Goal: Task Accomplishment & Management: Complete application form

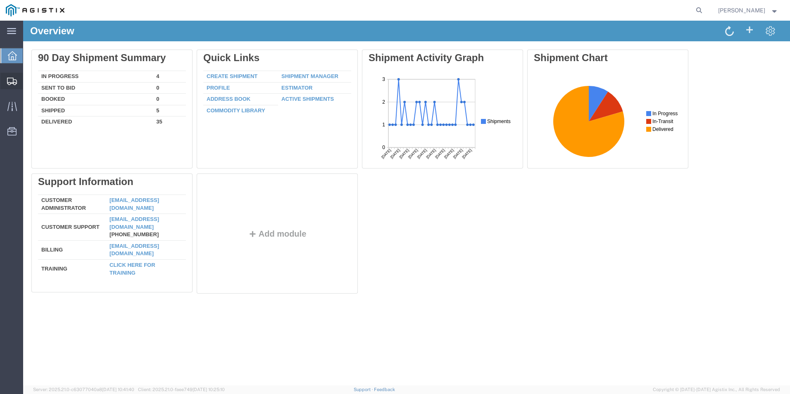
click at [0, 0] on span "Create Shipment" at bounding box center [0, 0] width 0 height 0
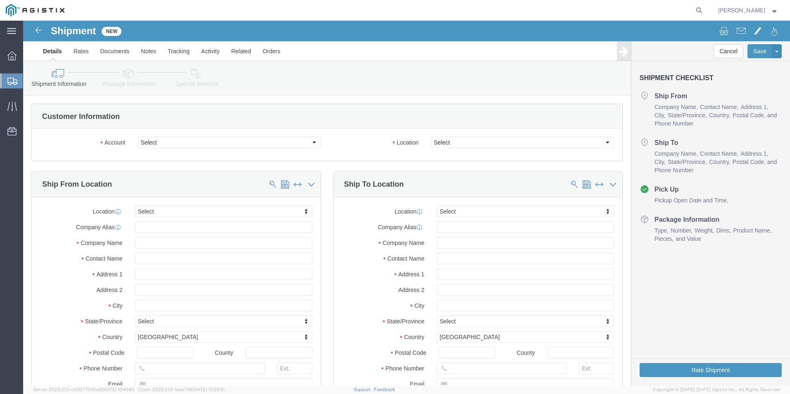
select select
click select "Select Kerotest Manufacturing Corp PG&E"
select select "9596"
click select "Select Kerotest Manufacturing Corp PG&E"
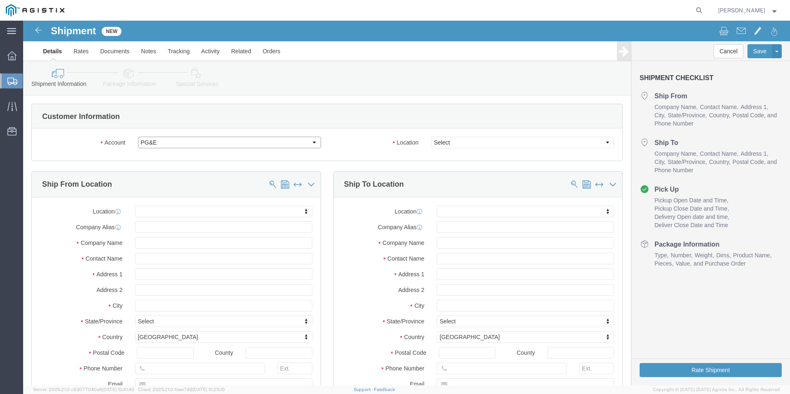
select select
select select "PURCHORD"
click select "Select All Others [GEOGRAPHIC_DATA] [GEOGRAPHIC_DATA] [GEOGRAPHIC_DATA] [GEOGRA…"
select select "19740"
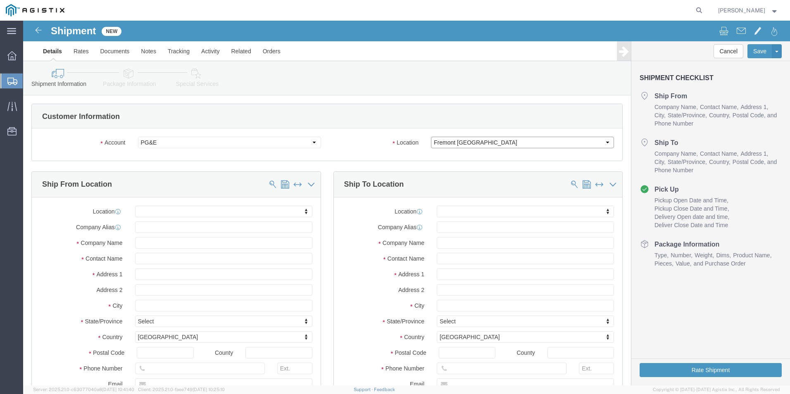
click select "Select All Others [GEOGRAPHIC_DATA] [GEOGRAPHIC_DATA] [GEOGRAPHIC_DATA] [GEOGRA…"
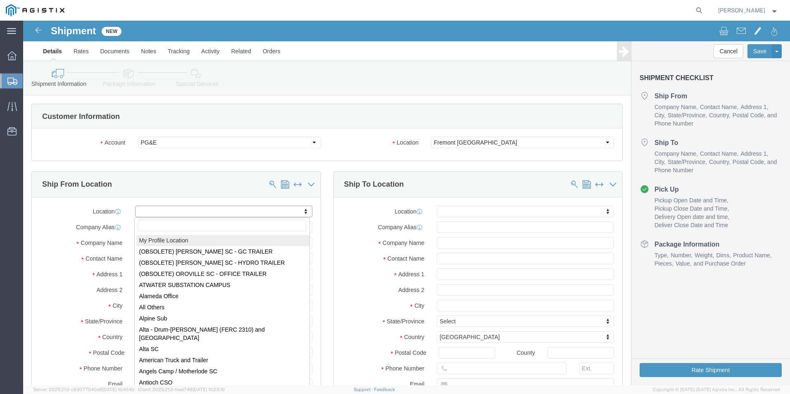
select select "MYPROFILE"
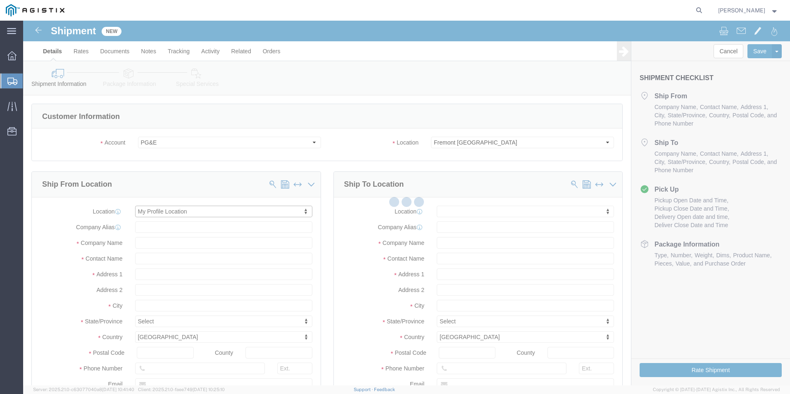
type input "[STREET_ADDRESS]"
type input "70350"
type input "[PHONE_NUMBER]"
type input "[EMAIL_ADDRESS][DOMAIN_NAME]"
checkbox input "true"
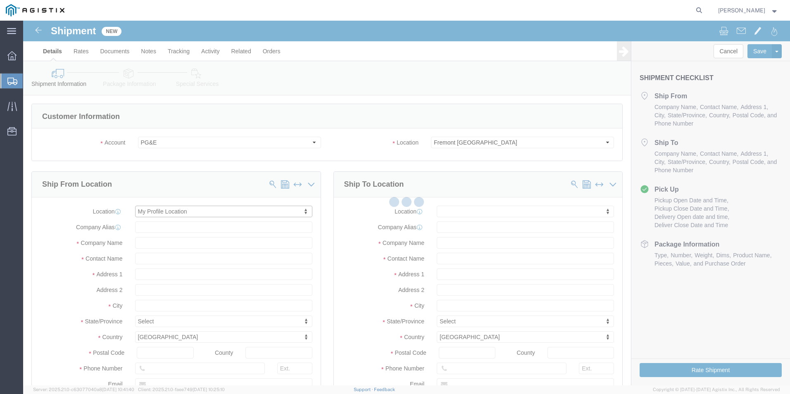
type input "Kerotest Manufacturing Corp"
type input "[PERSON_NAME]"
type input "MANSURA"
select select "LA"
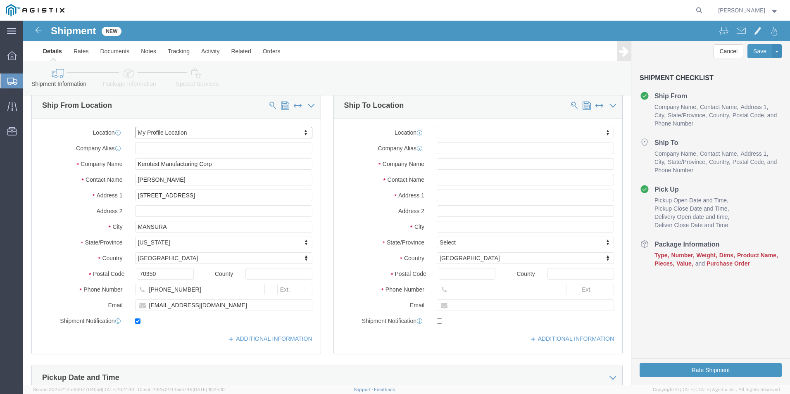
scroll to position [83, 0]
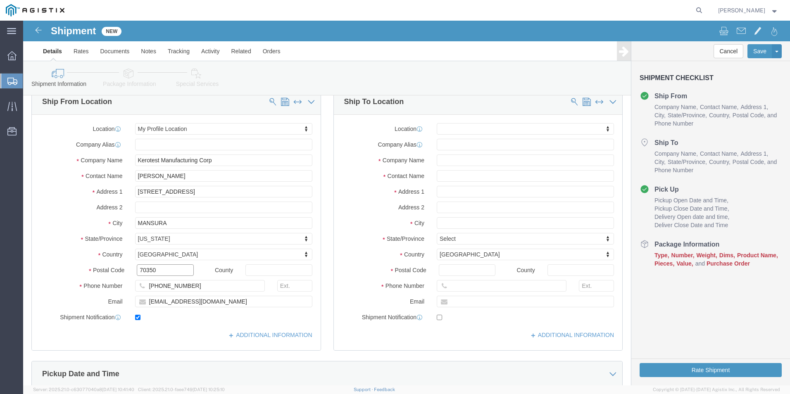
drag, startPoint x: 157, startPoint y: 251, endPoint x: 87, endPoint y: 253, distance: 70.7
click div "Postal Code 70350"
type input "71350"
select select
click div "Location My Profile Location My Profile Location (OBSOLETE) [GEOGRAPHIC_DATA] S…"
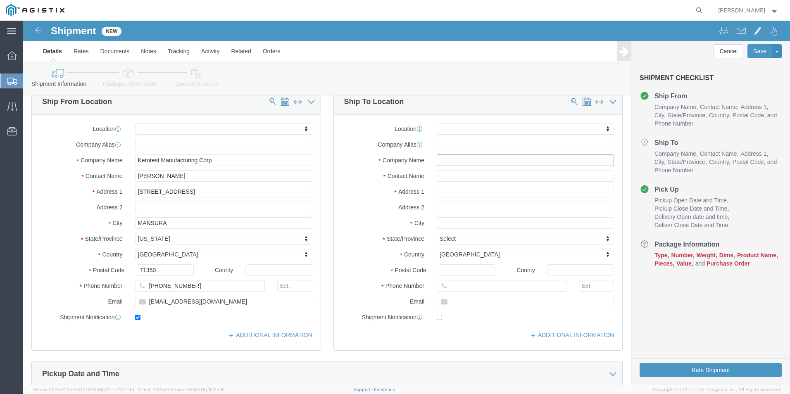
click input "text"
type input "PA"
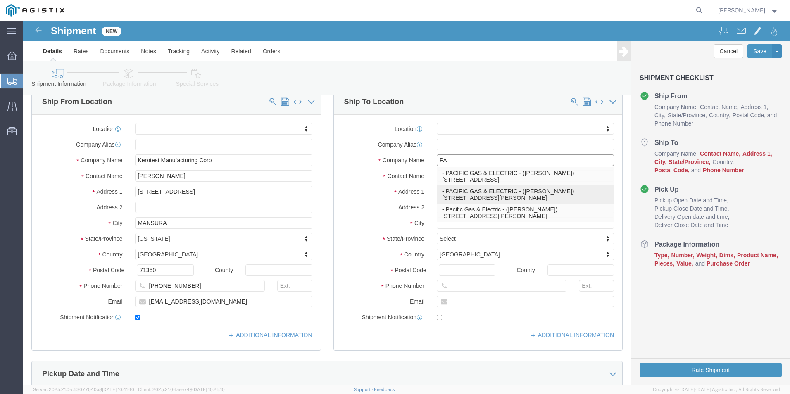
click div "- PACIFIC GAS & ELECTRIC - ([PERSON_NAME]) [STREET_ADDRESS][PERSON_NAME]"
select select
type input "[STREET_ADDRESS][PERSON_NAME]"
type input "94538"
type input "[PHONE_NUMBER]"
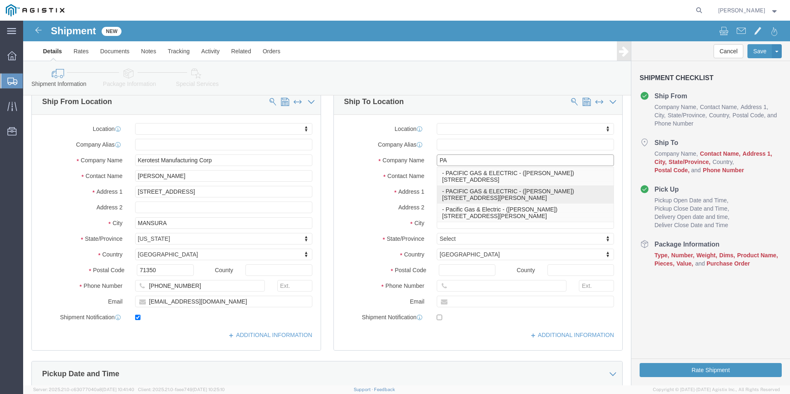
type input "PACIFIC GAS & ELECTRIC"
type input "[DEMOGRAPHIC_DATA][PERSON_NAME]"
type input "FREMONT"
select select "CA"
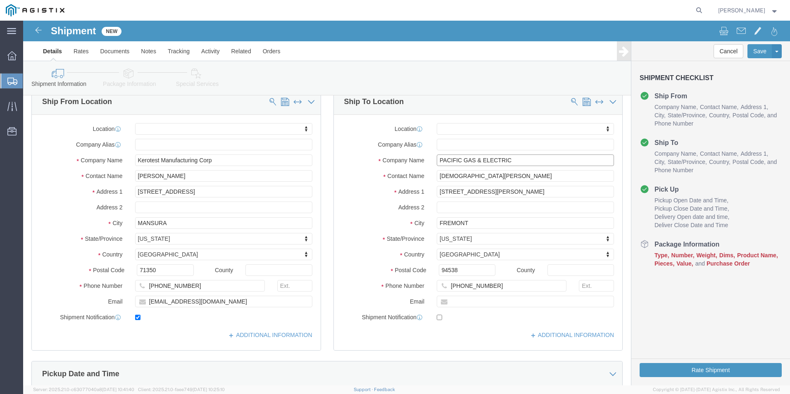
type input "PACIFIC GAS & ELECTRIC"
click div "Location My Profile Location (OBSOLETE) [PERSON_NAME] SC - GC TRAILER (OBSOLETE…"
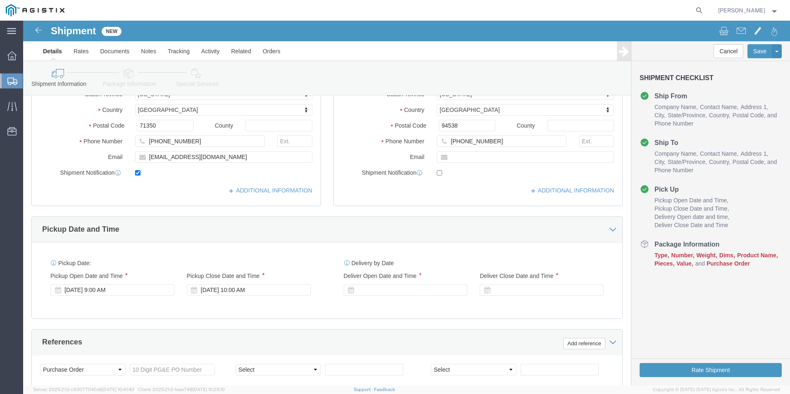
scroll to position [248, 0]
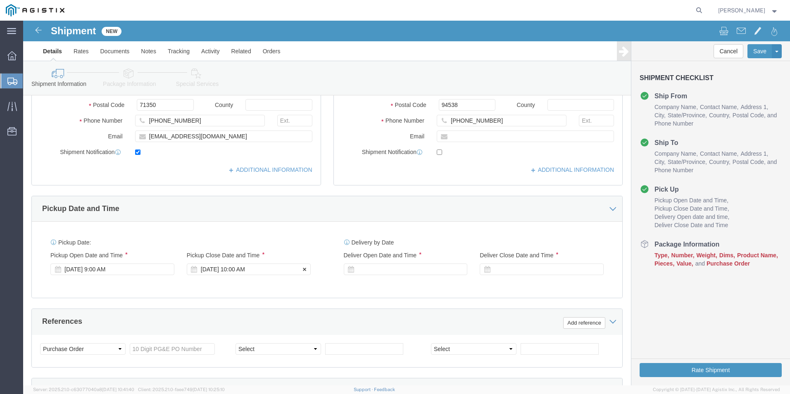
click div "[DATE] 10:00 AM"
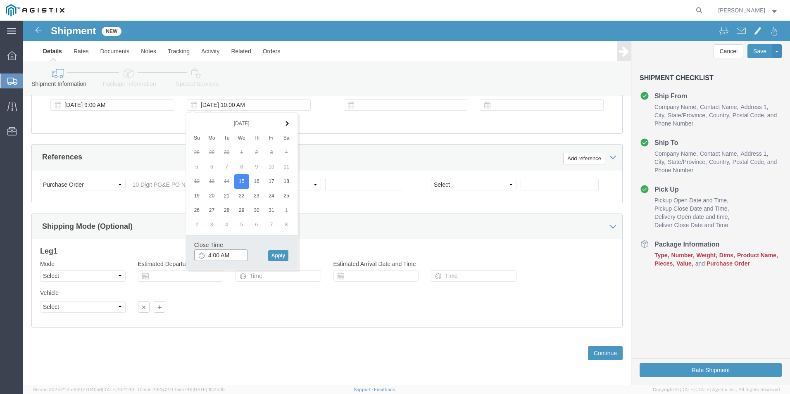
click input "4:00 AM"
type input "4:00 APM"
click input "text"
click button "Apply"
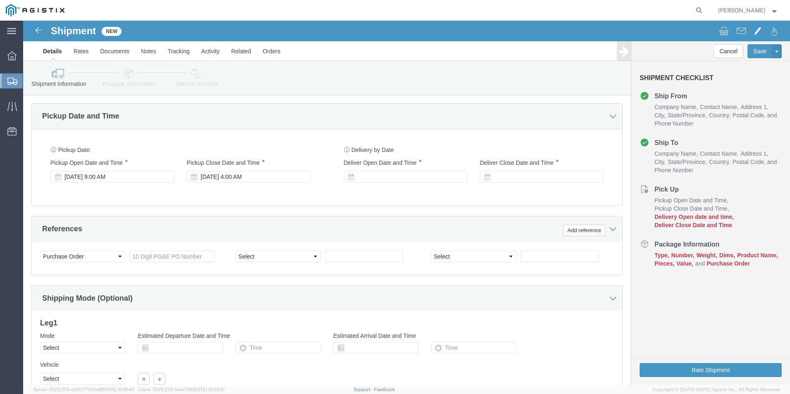
scroll to position [330, 0]
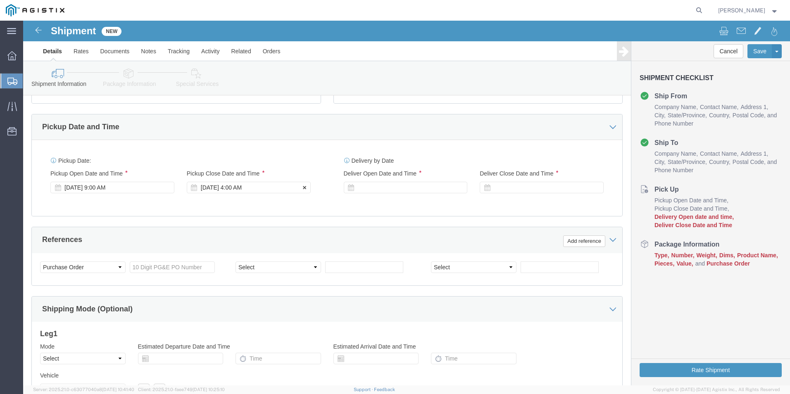
click div "[DATE] 4:00 AM"
drag, startPoint x: 230, startPoint y: 163, endPoint x: 198, endPoint y: 167, distance: 32.5
click div "[DATE] 4:00 AM"
click input "4:00 AM"
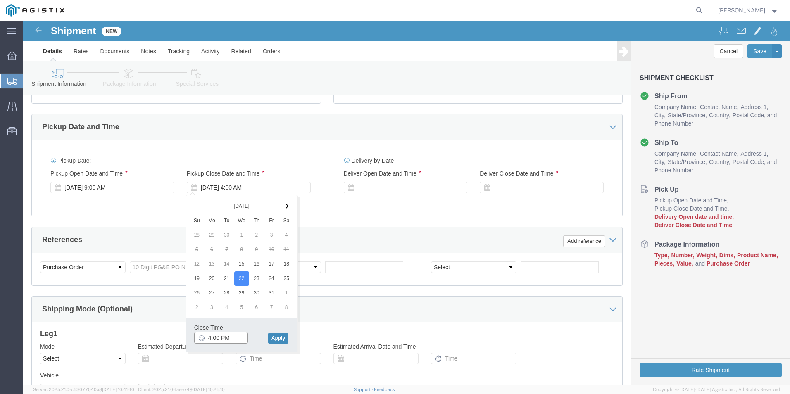
type input "4:00 PM"
click button "Apply"
click div "[DATE] 4:00 PM"
click button "Apply"
click div
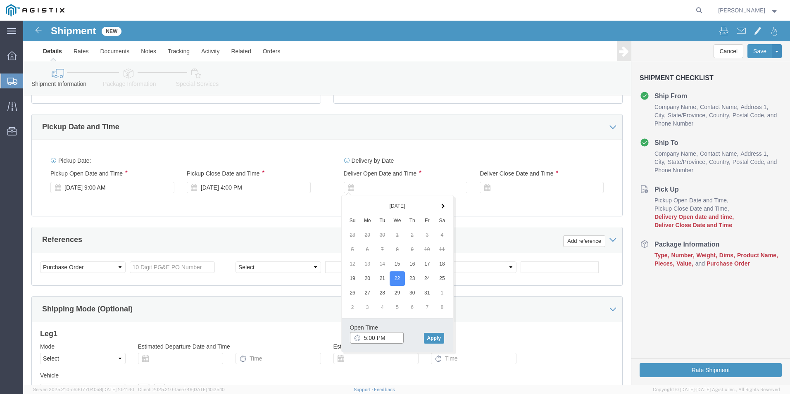
click input "5:00 PM"
click input "8:00 PM"
type input "8:00 AM"
click button "Apply"
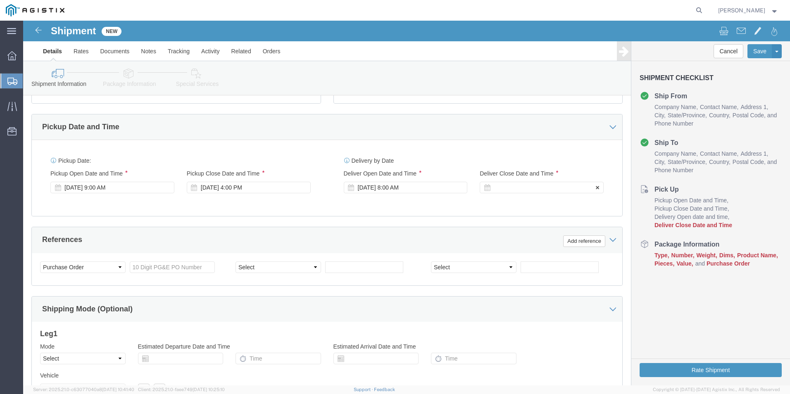
click icon
click div
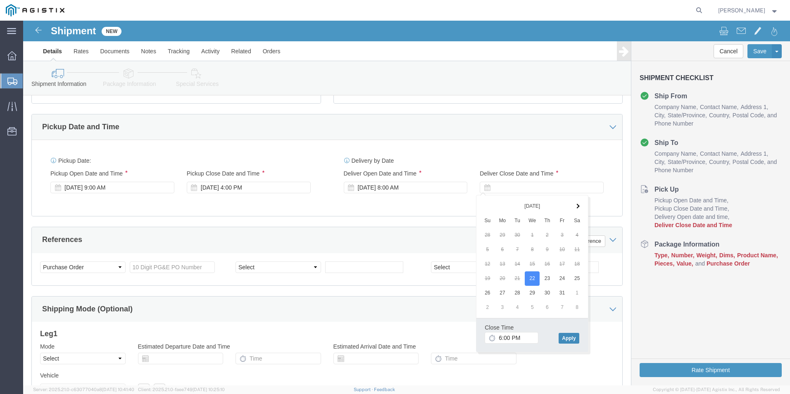
click button "Apply"
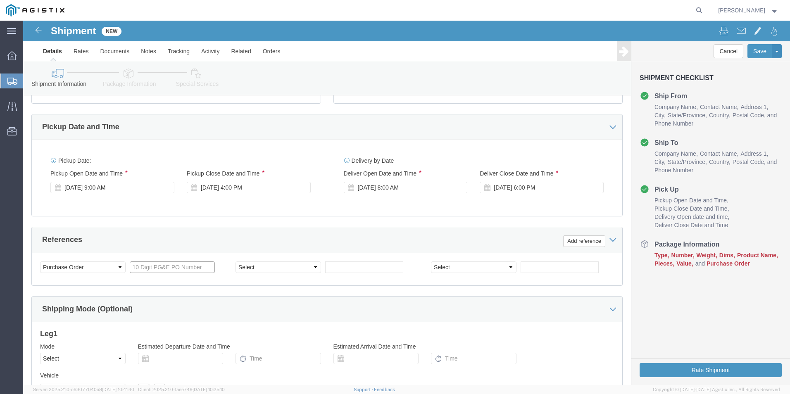
click input "text"
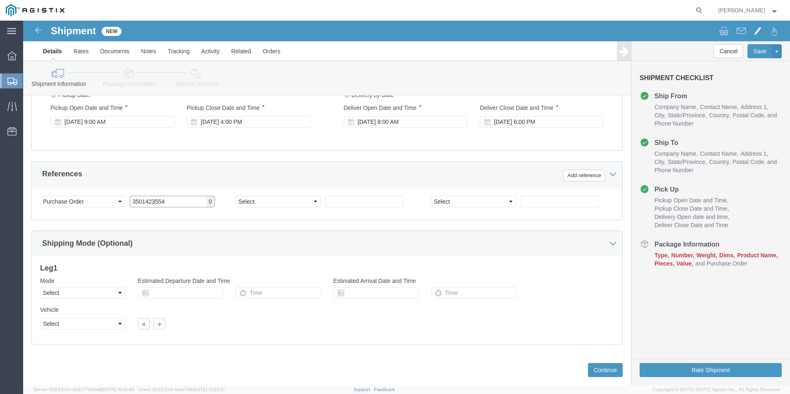
scroll to position [412, 0]
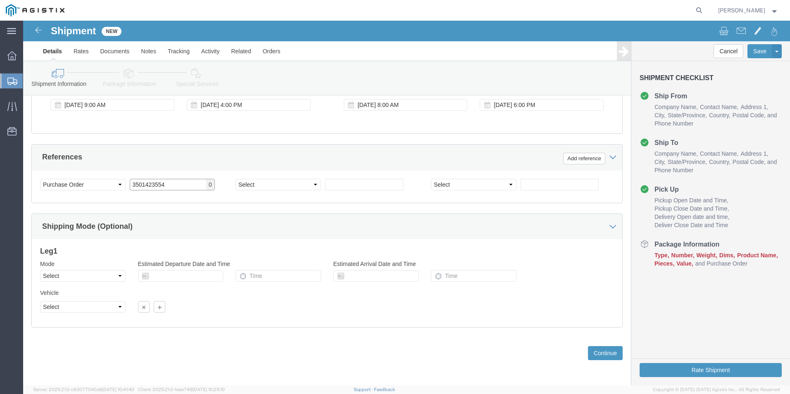
type input "3501423554"
click select "Select Air Less than Truckload Multi-Leg Ocean Freight Rail Small Parcel Truckl…"
select select "LTL"
click select "Select Air Less than Truckload Multi-Leg Ocean Freight Rail Small Parcel Truckl…"
click icon
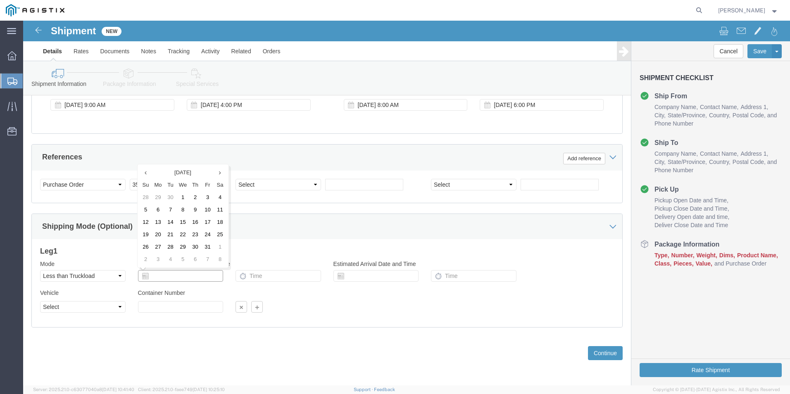
click input "text"
click td "15"
type input "[DATE]"
click input "text"
type input "9:00 AM"
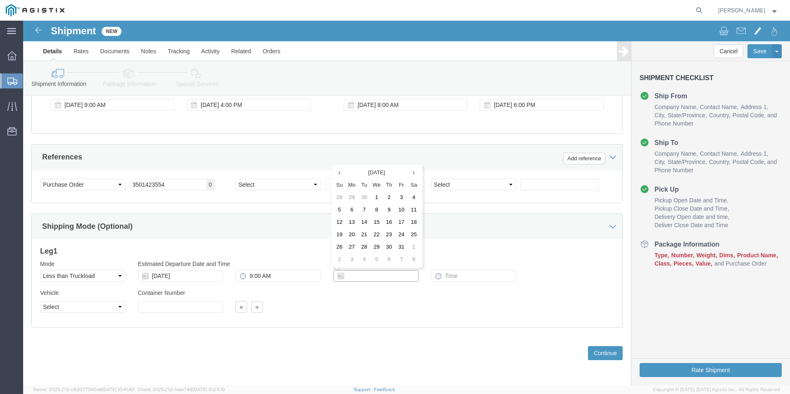
click input "text"
click td "22"
type input "[DATE]"
click input "text"
type input "6:00 PM"
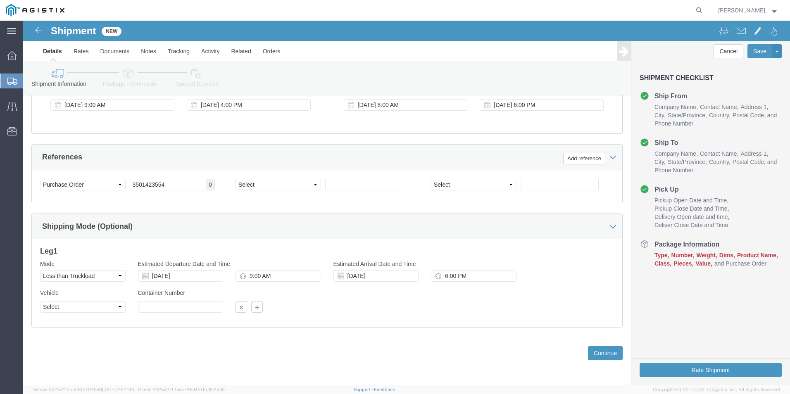
click div "Vehicle Select Straight Truck Size Container Number Owner Select Shipper Vessel"
click select "Select Straight Truck"
select select "STTR"
click select "Select Straight Truck"
click button "Continue"
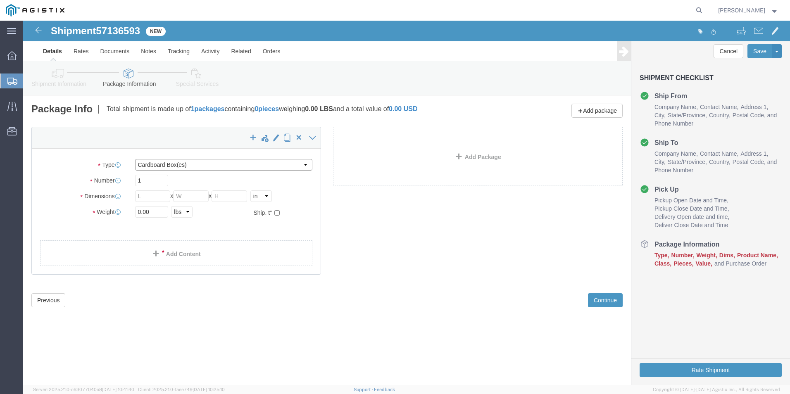
click select "Select Bulk Bundle(s) Cardboard Box(es) Carton(s) Crate(s) Drum(s) (Fiberboard)…"
select select "PSNS"
click select "Select Bulk Bundle(s) Cardboard Box(es) Carton(s) Crate(s) Drum(s) (Fiberboard)…"
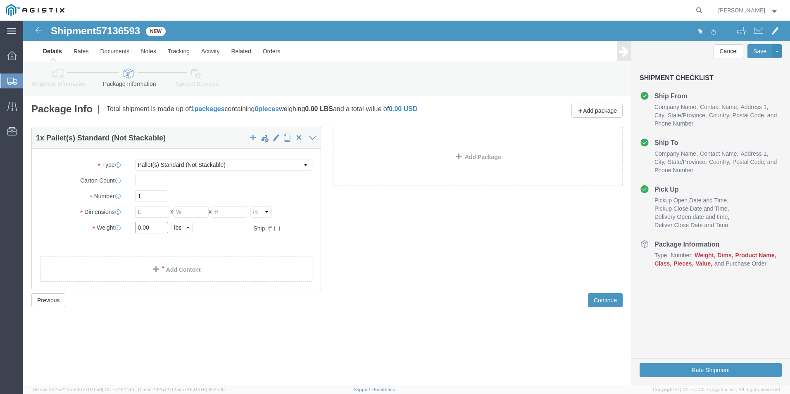
drag, startPoint x: 136, startPoint y: 209, endPoint x: 84, endPoint y: 221, distance: 53.4
click div "Package Type Select Bulk Bundle(s) Cardboard Box(es) Carton(s) Crate(s) Drum(s)…"
type input "117"
click input "text"
type input "47"
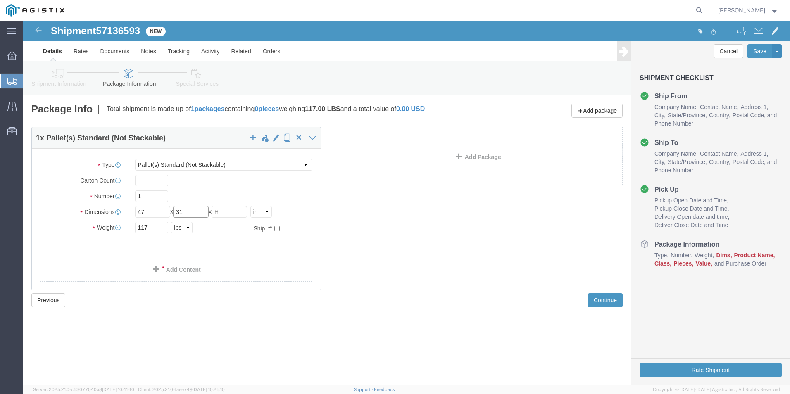
type input "31"
type input "20"
click link "Add Content"
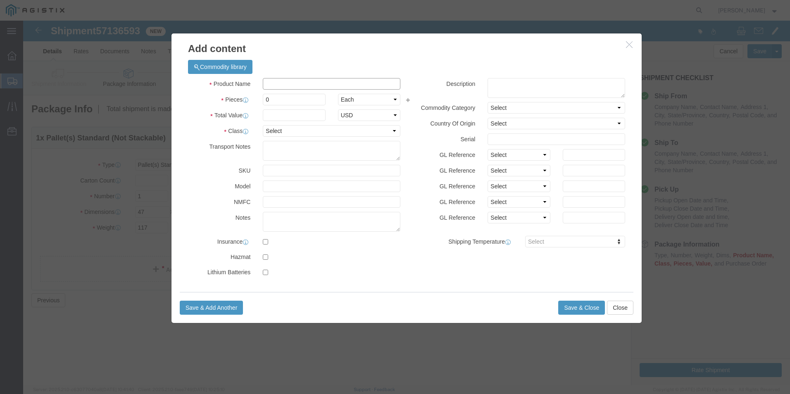
click input "text"
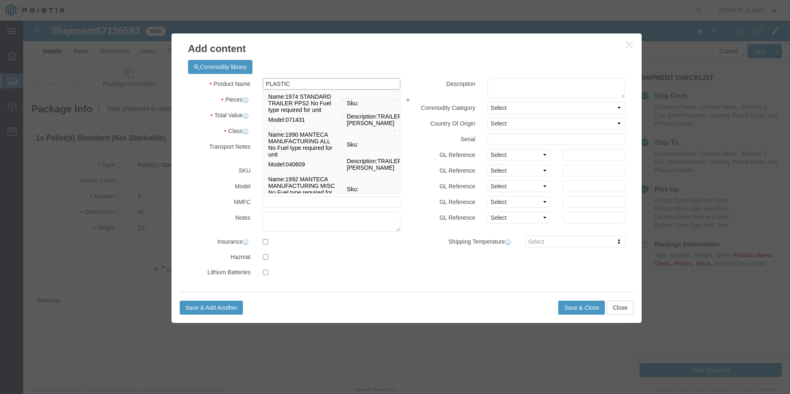
type input "PLASTIC VALVE"
type input "1,851"
select select "US"
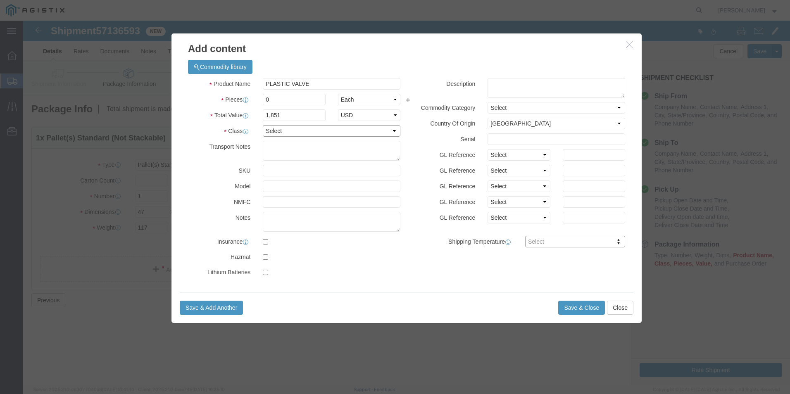
click select "Select 50 55 60 65 70 85 92.5 100 125 175 250 300 400"
select select "125"
click select "Select 50 55 60 65 70 85 92.5 100 125 175 250 300 400"
click input "0"
type input "2"
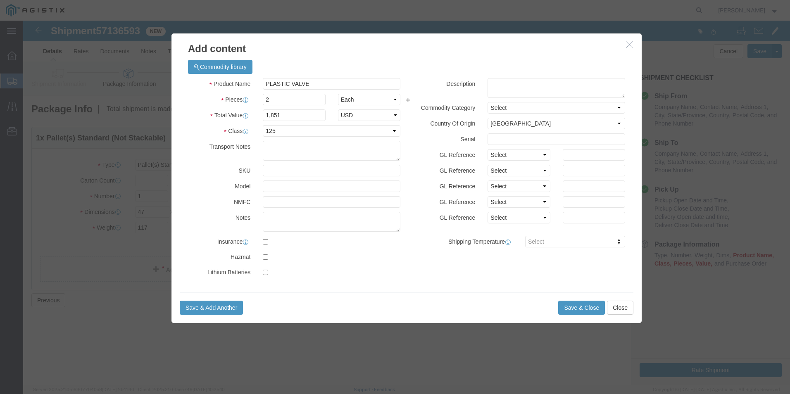
click label "Class"
drag, startPoint x: 264, startPoint y: 95, endPoint x: 237, endPoint y: 98, distance: 26.6
click div "1,851"
click label "SKU"
click input "1234"
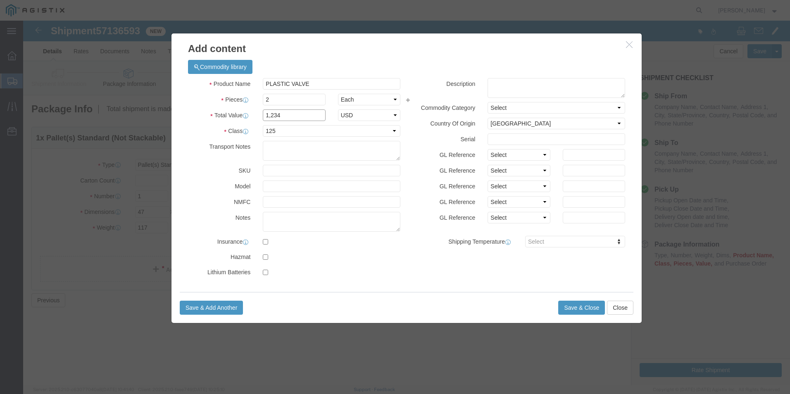
type input "1,234"
click label "Notes"
click button "Save & Close"
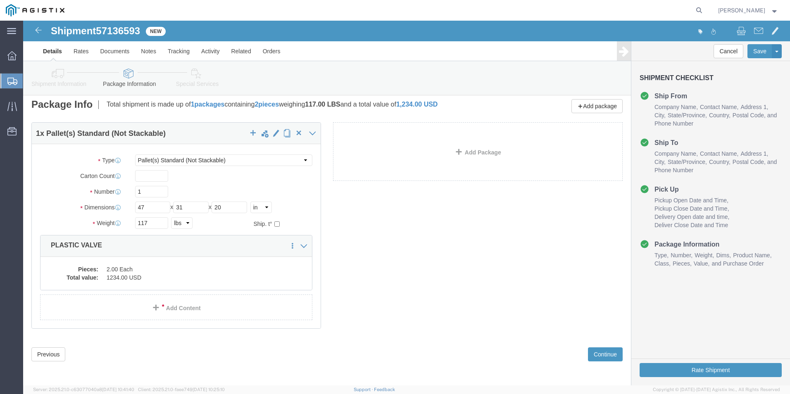
scroll to position [6, 0]
click button "Continue"
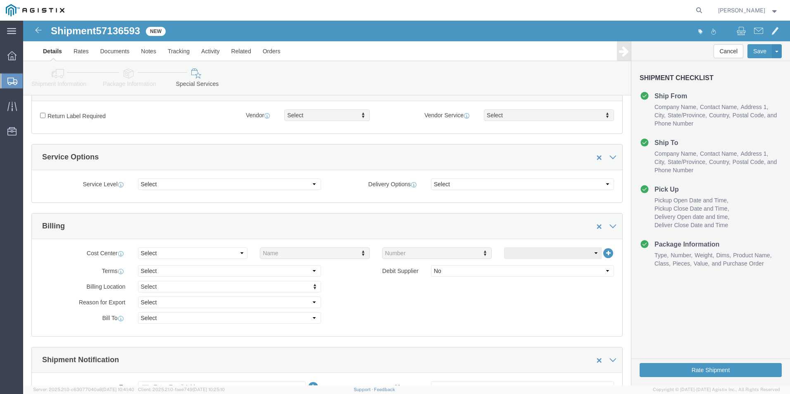
scroll to position [83, 0]
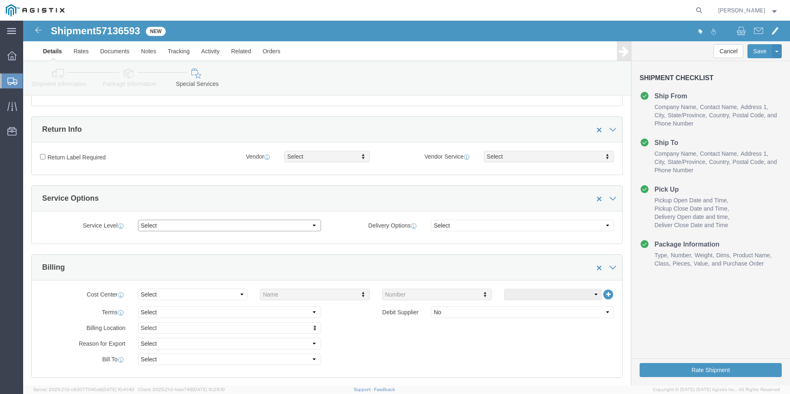
click select "Select 1 Day 2 Day 3-5 Day Economy 5+ Day"
select select "3-5 Day Economy"
click select "Select 1 Day 2 Day 3-5 Day Economy 5+ Day"
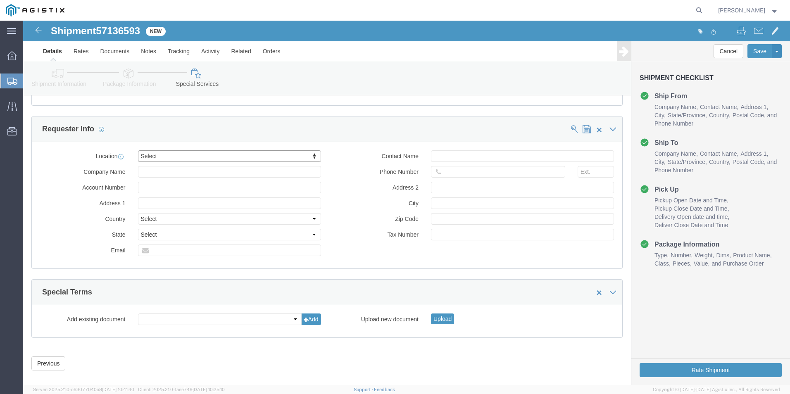
scroll to position [485, 0]
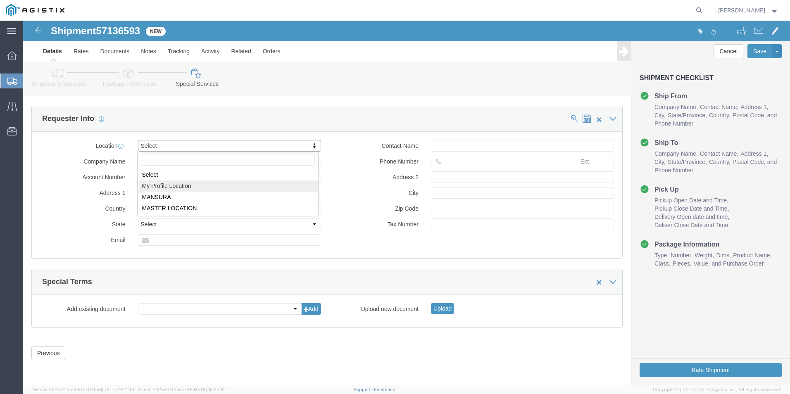
select select "MYPROFILE"
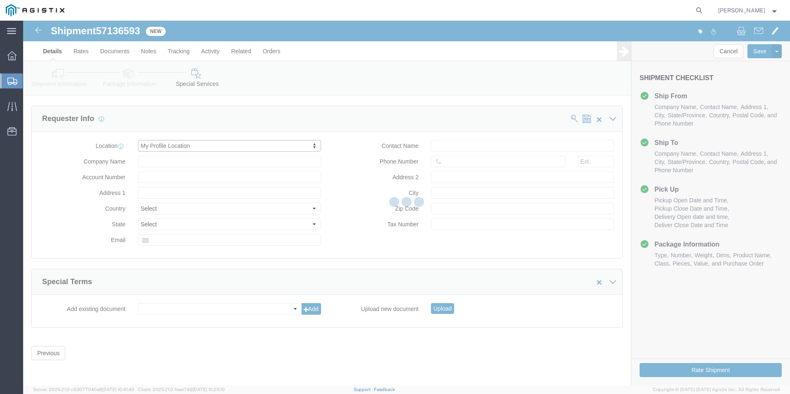
type input "Kerotest Manufacturing Corp"
type input "[STREET_ADDRESS]"
select select "US"
type input "[PERSON_NAME]"
type input "[PHONE_NUMBER]"
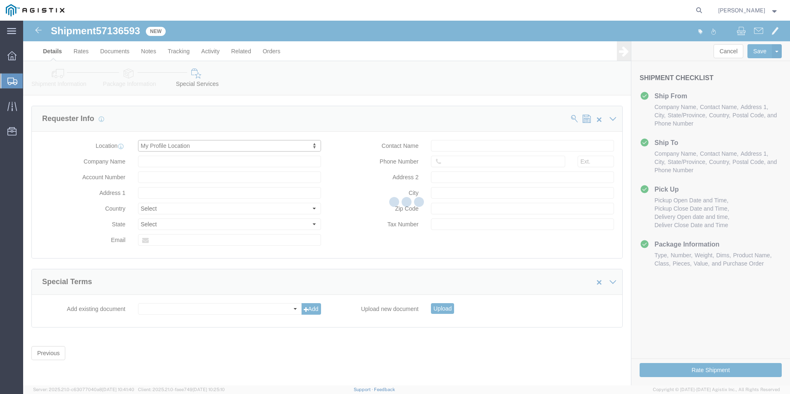
type input "MANSURA"
type input "70350"
select select "LA"
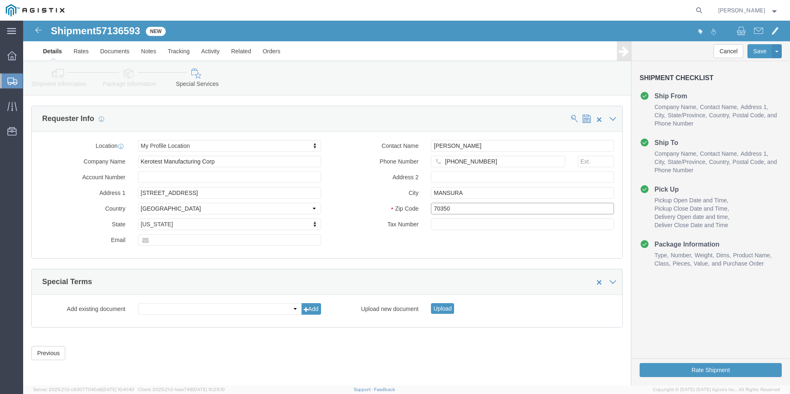
drag, startPoint x: 443, startPoint y: 190, endPoint x: 392, endPoint y: 191, distance: 51.2
click div "Zip Code 70350"
type input "71350"
click input "text"
type input "[EMAIL_ADDRESS][DOMAIN_NAME]"
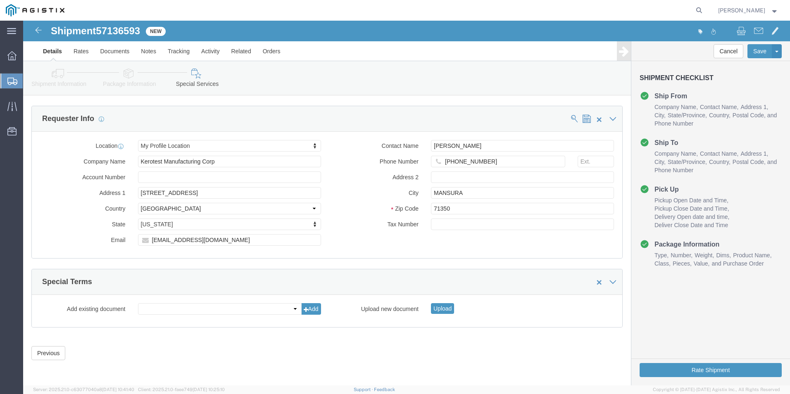
click div "Manage special services Handling Options Hold at Location Return Info Service O…"
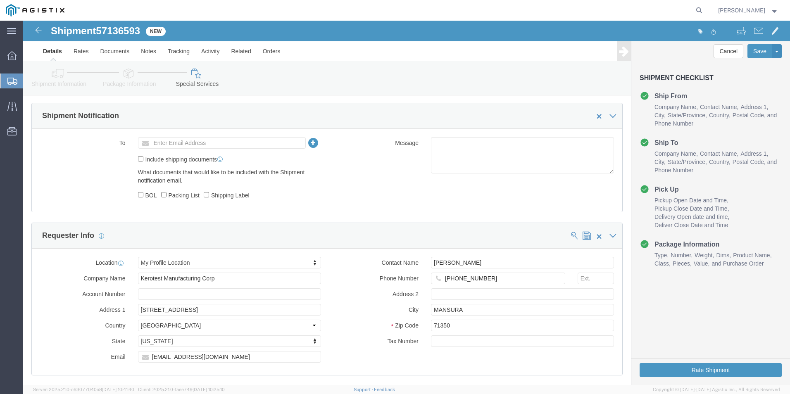
scroll to position [444, 0]
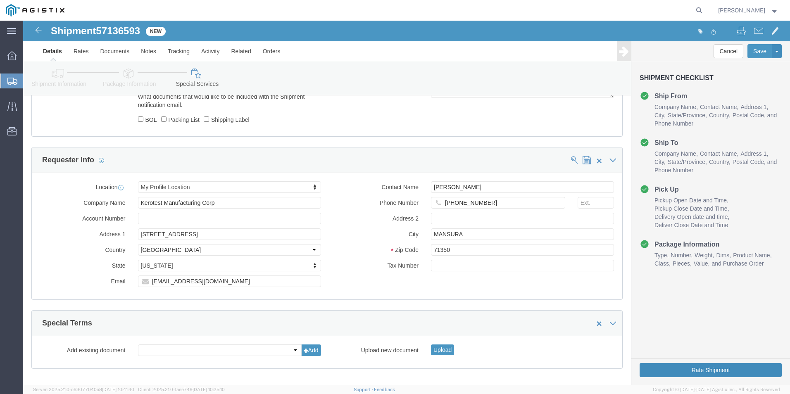
click button "Rate Shipment"
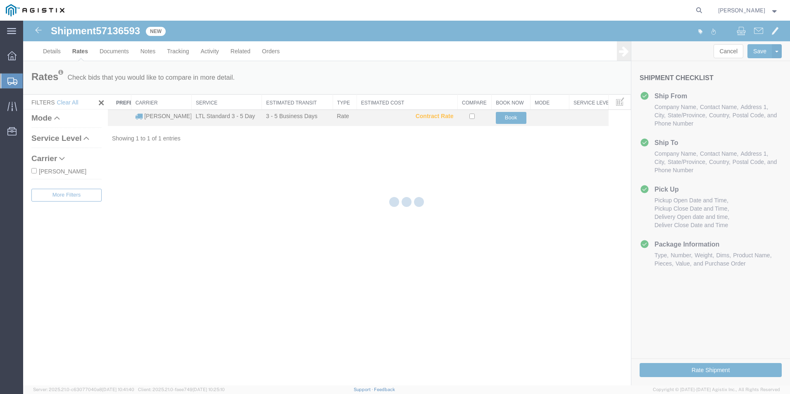
scroll to position [0, 0]
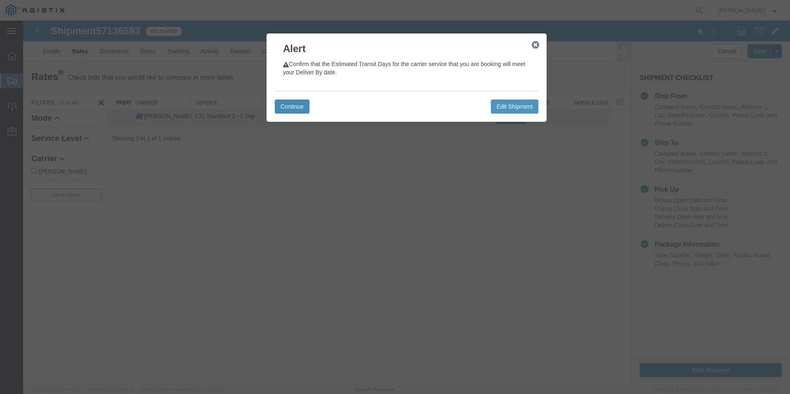
click at [298, 106] on button "Continue" at bounding box center [292, 107] width 35 height 14
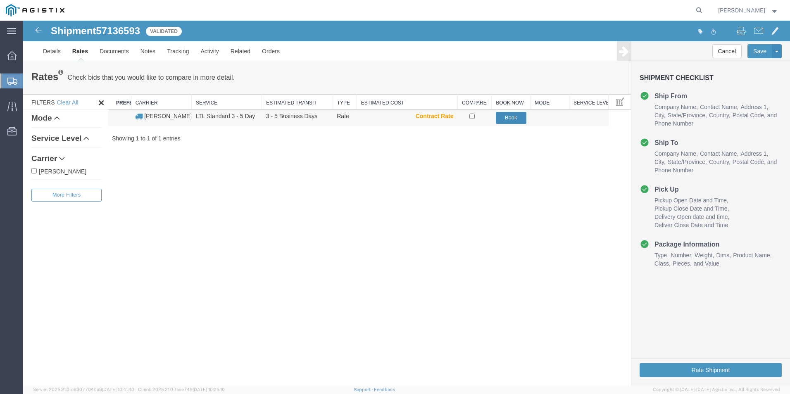
click at [506, 119] on button "Book" at bounding box center [511, 118] width 31 height 12
